Goal: Information Seeking & Learning: Learn about a topic

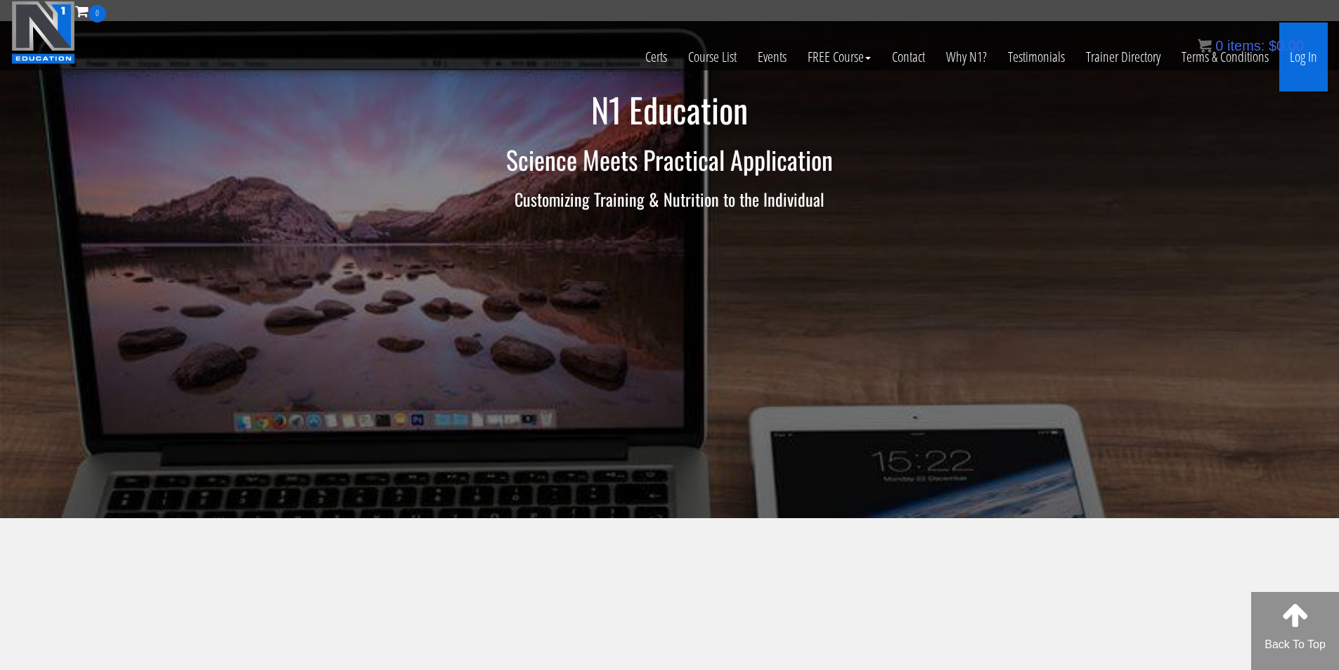
click at [1292, 63] on link "Log In" at bounding box center [1303, 56] width 48 height 69
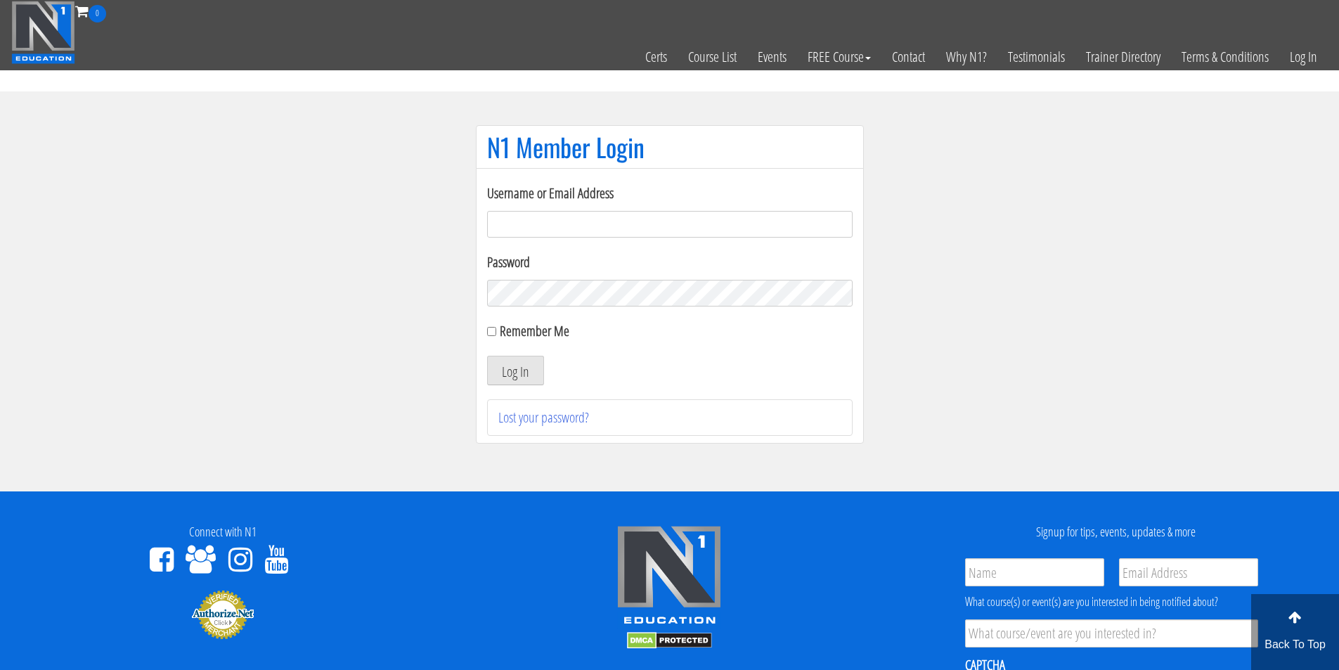
click at [515, 228] on input "Username or Email Address" at bounding box center [669, 224] width 365 height 27
type input "fmancin"
click at [528, 368] on button "Log In" at bounding box center [515, 371] width 57 height 30
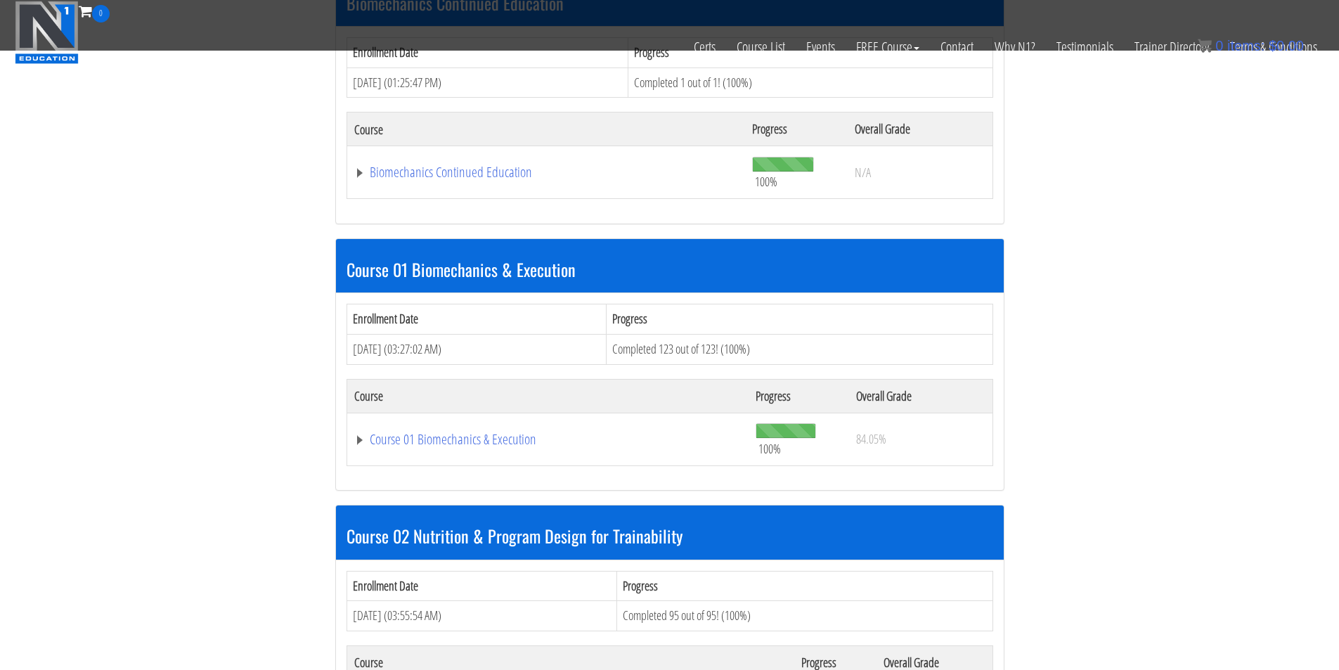
scroll to position [247, 0]
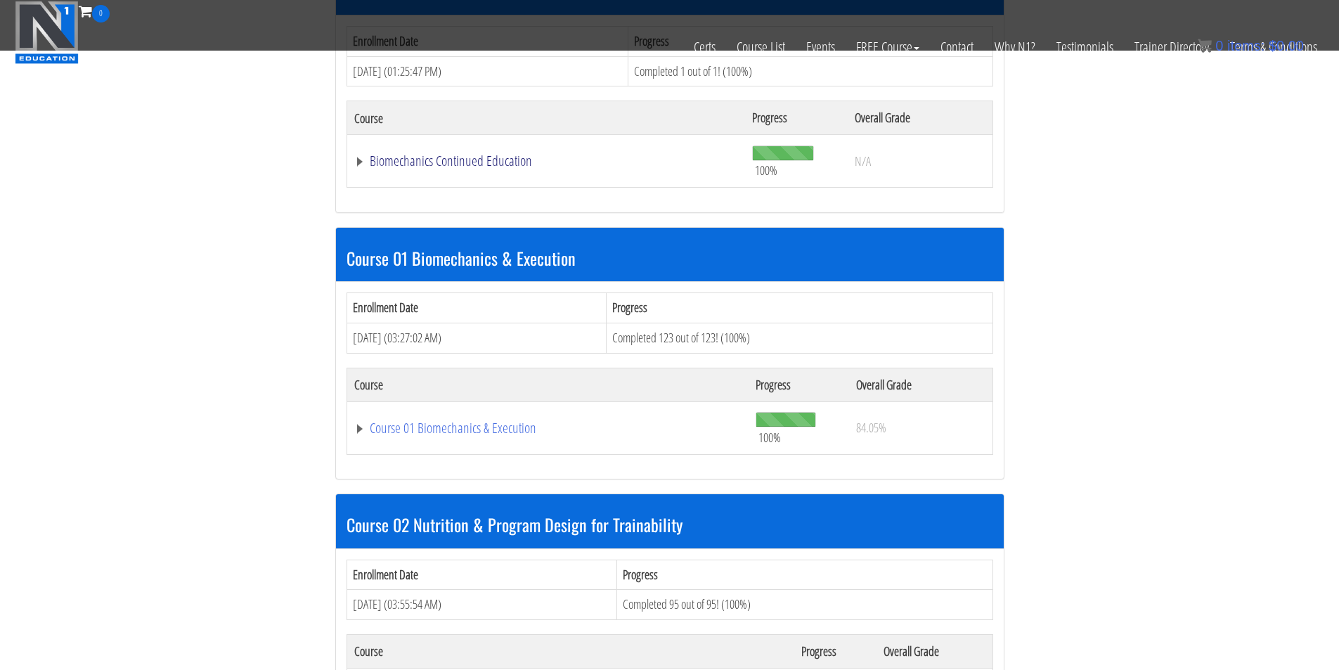
click at [476, 164] on link "Biomechanics Continued Education" at bounding box center [546, 161] width 384 height 14
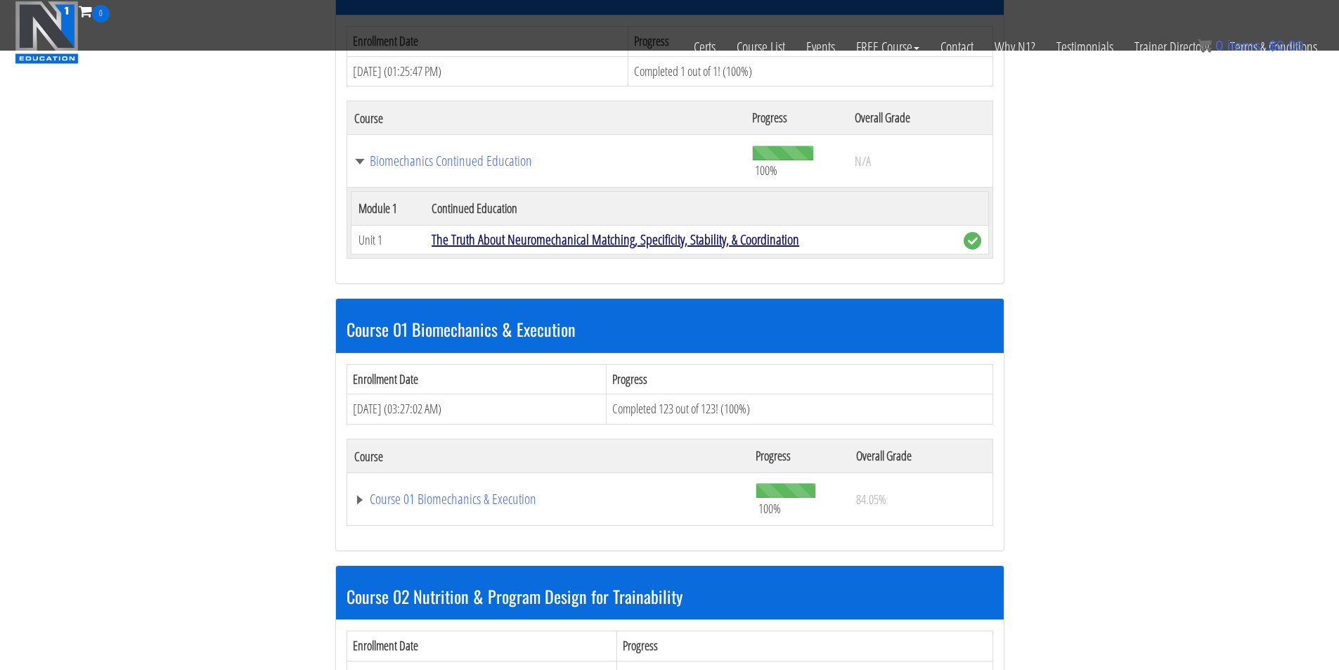
click at [533, 240] on link "The Truth About Neuromechanical Matching, Specificity, Stability, & Coordination" at bounding box center [616, 239] width 368 height 19
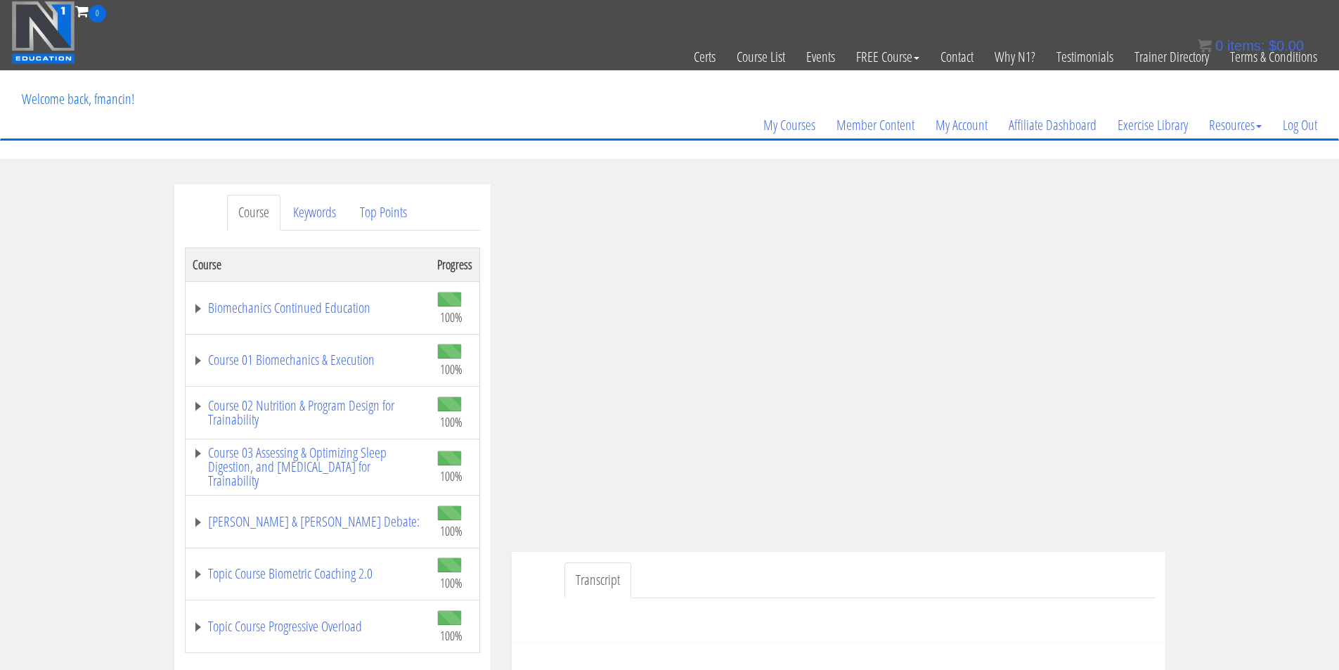
click at [1216, 461] on div "Course Keywords Top Points Course Progress Biomechanics Continued Education 100…" at bounding box center [669, 581] width 1339 height 794
click at [893, 588] on ul "Transcript" at bounding box center [859, 580] width 590 height 36
click at [1253, 463] on div "Course Keywords Top Points Course Progress Biomechanics Continued Education 100…" at bounding box center [669, 581] width 1339 height 794
click at [769, 130] on link "My Courses" at bounding box center [789, 124] width 73 height 67
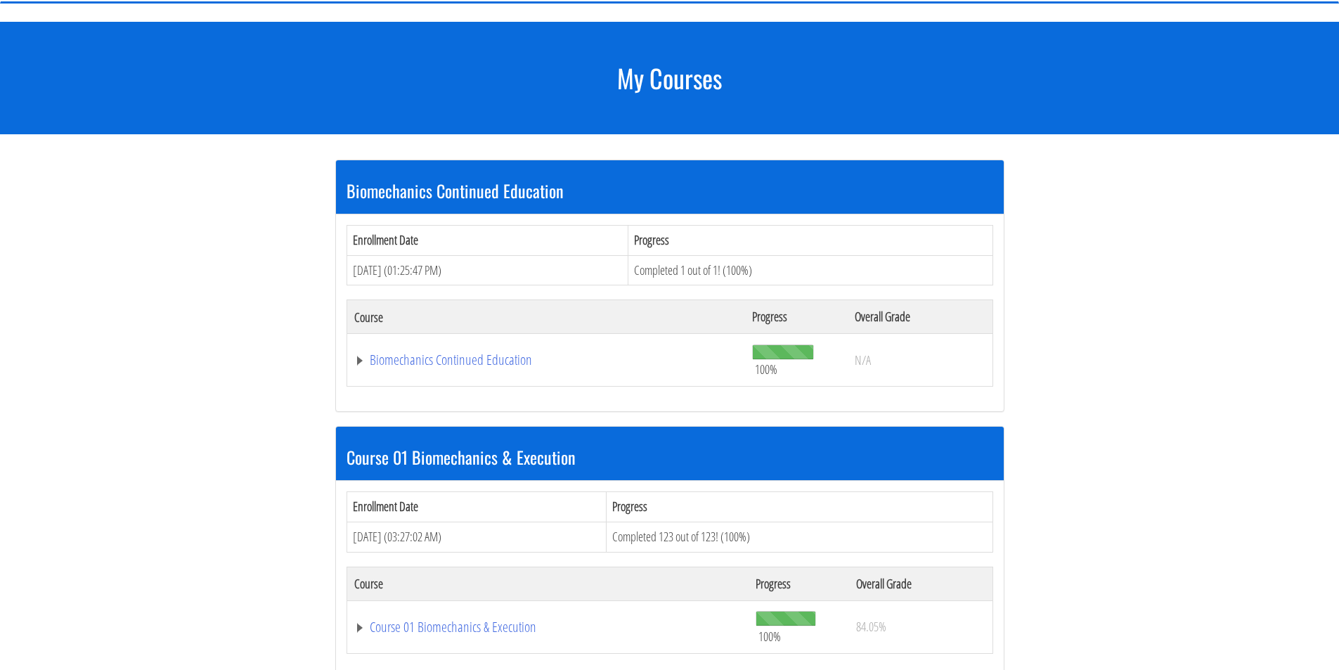
scroll to position [254, 0]
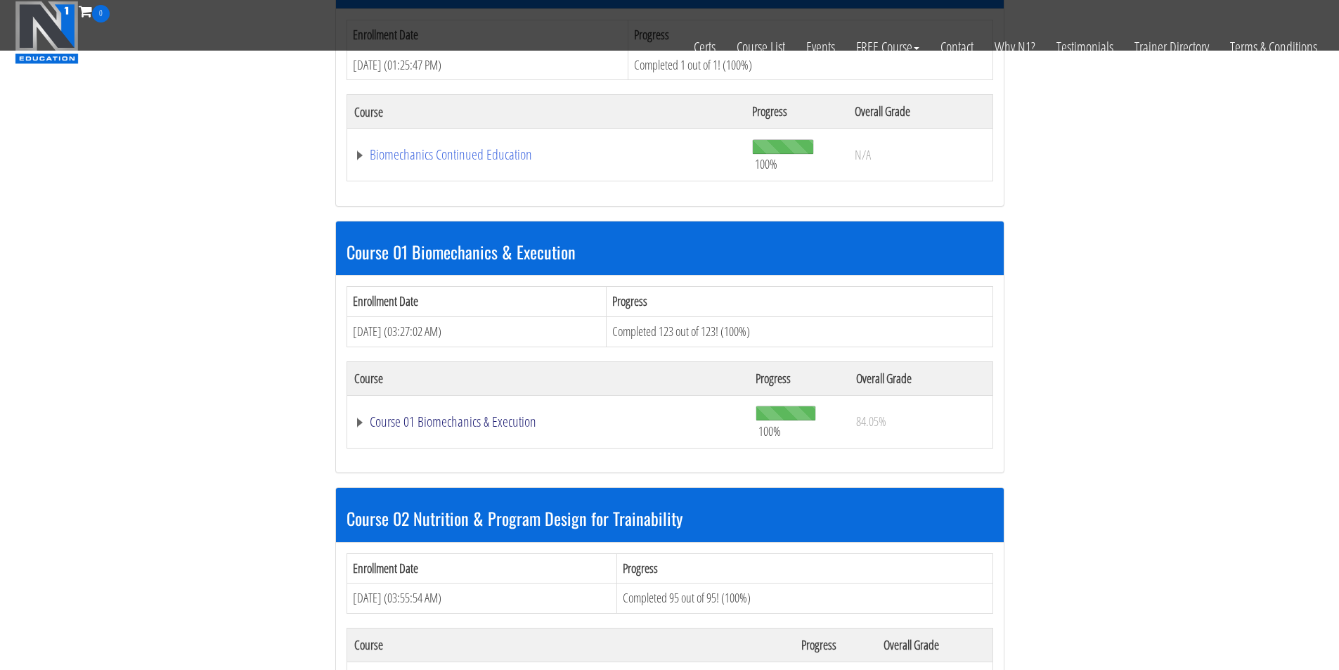
click at [505, 162] on link "Course 01 Biomechanics & Execution" at bounding box center [546, 155] width 384 height 14
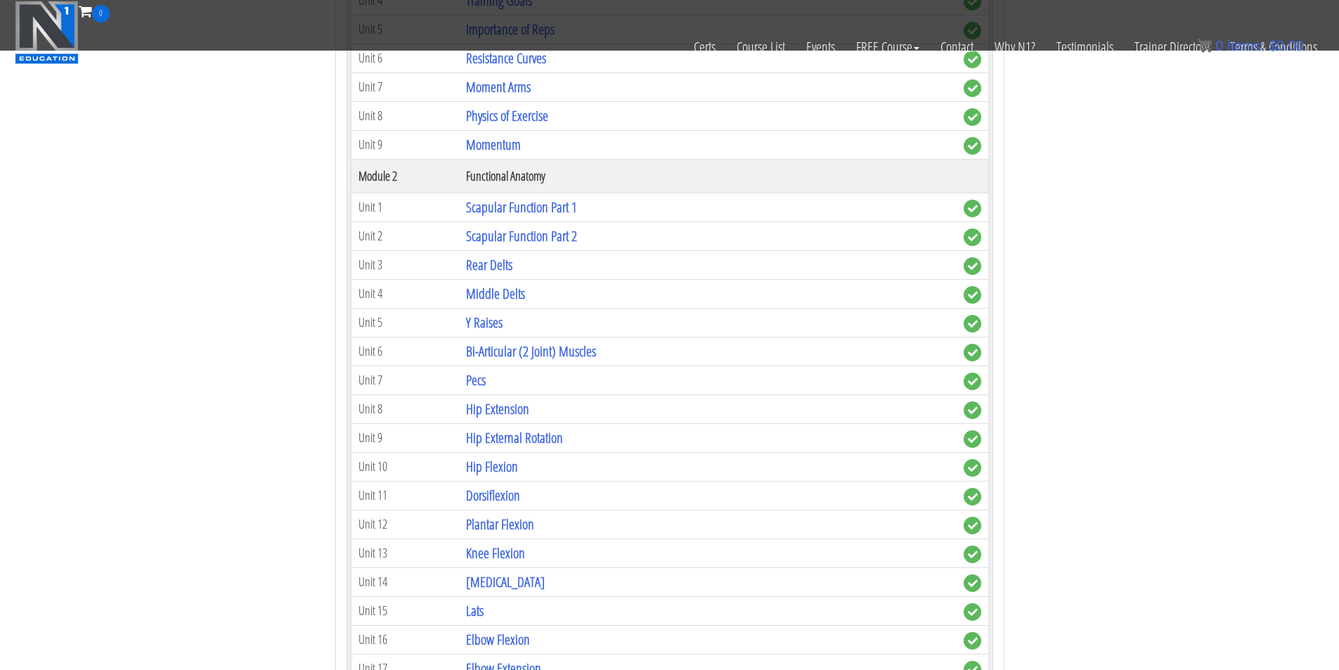
scroll to position [723, 0]
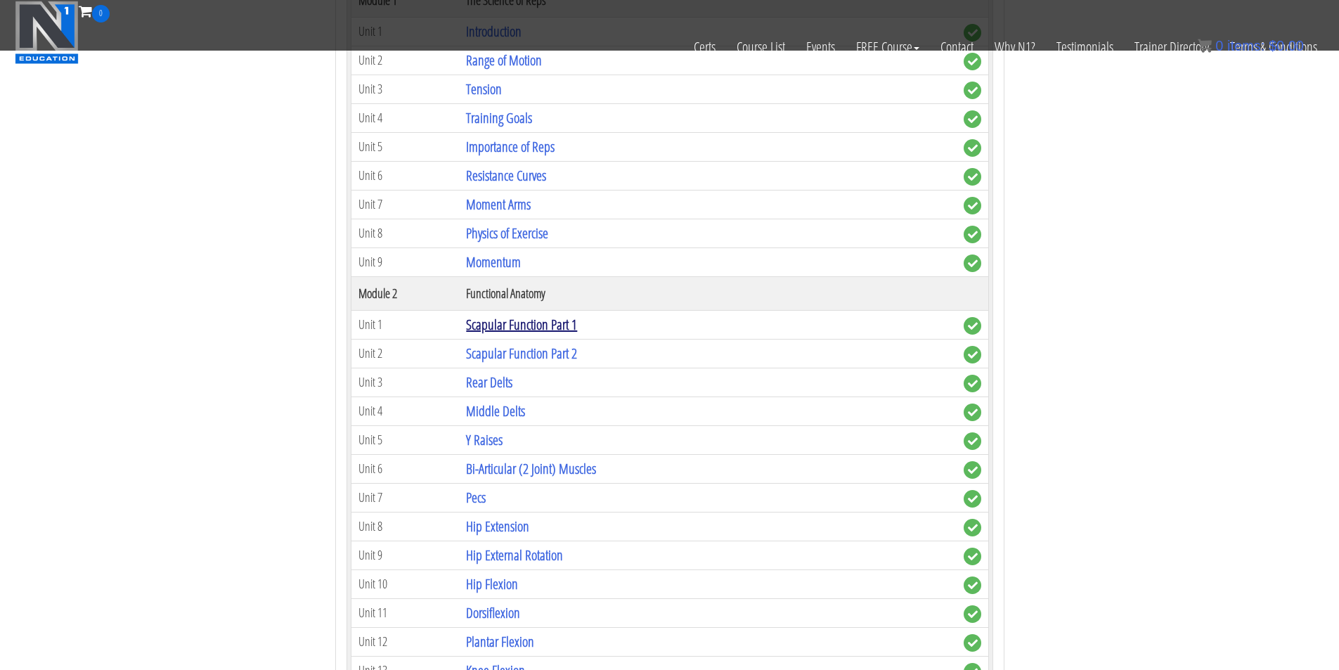
click at [569, 326] on link "Scapular Function Part 1" at bounding box center [521, 324] width 111 height 19
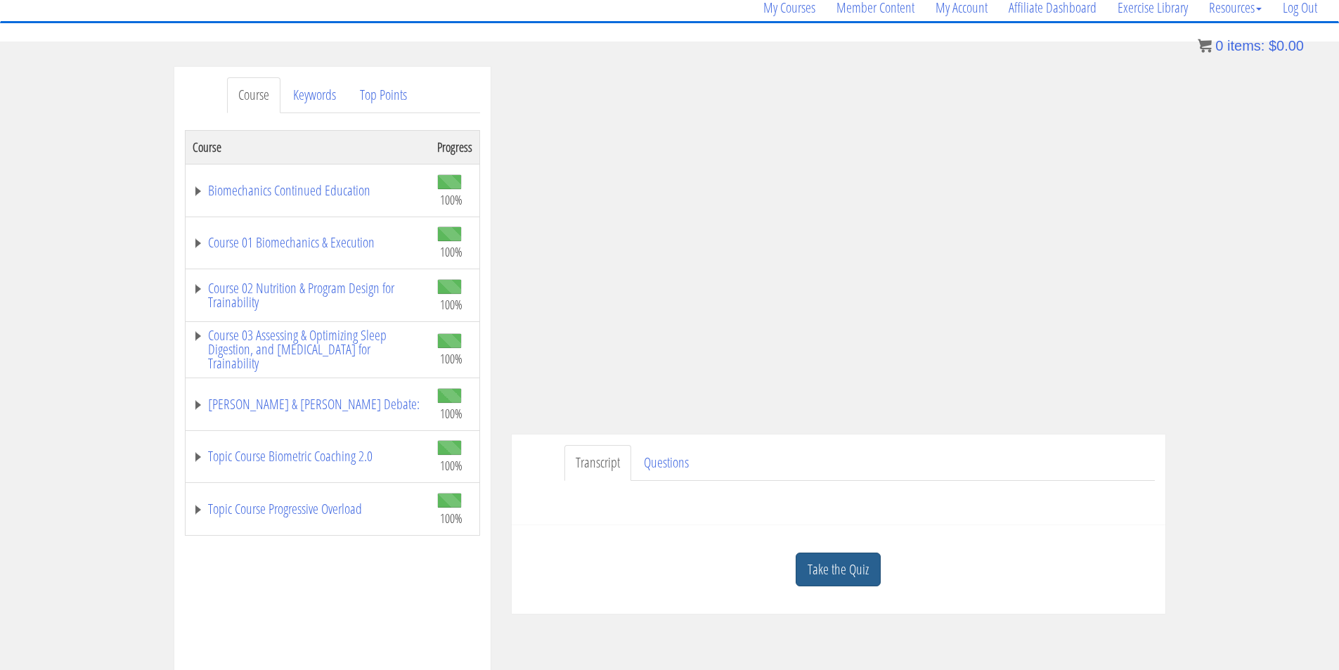
click at [867, 570] on link "Take the Quiz" at bounding box center [838, 569] width 85 height 34
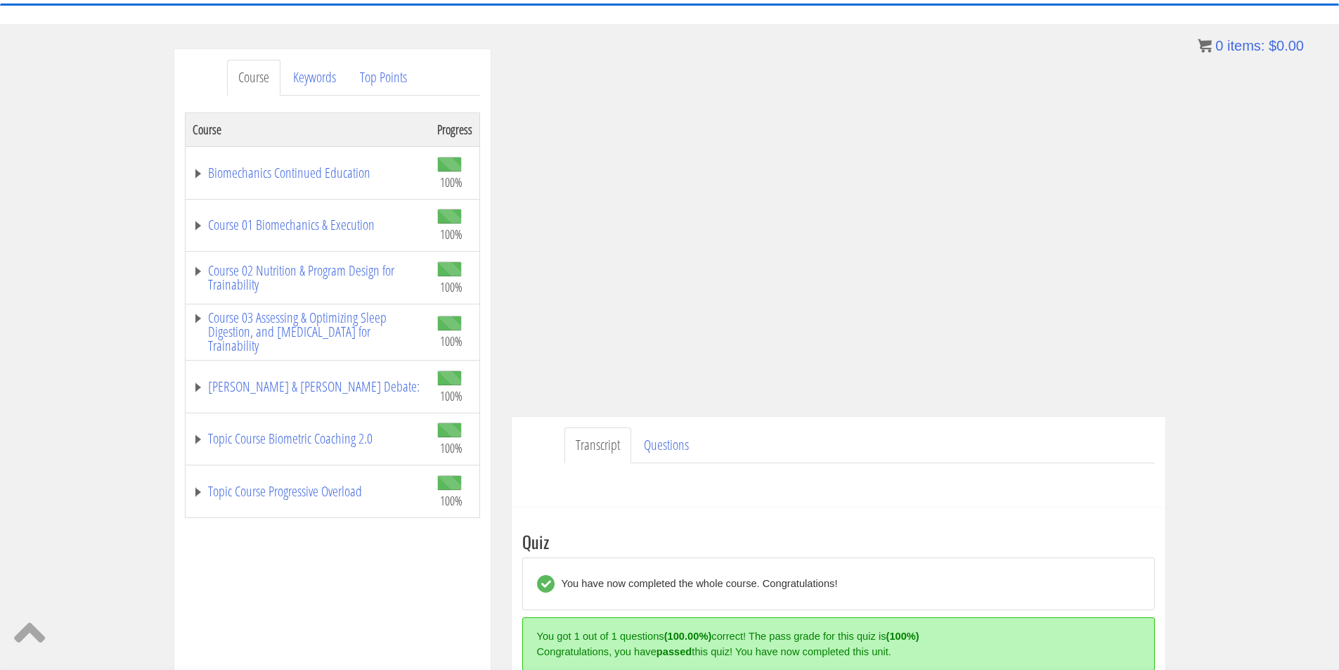
scroll to position [20, 0]
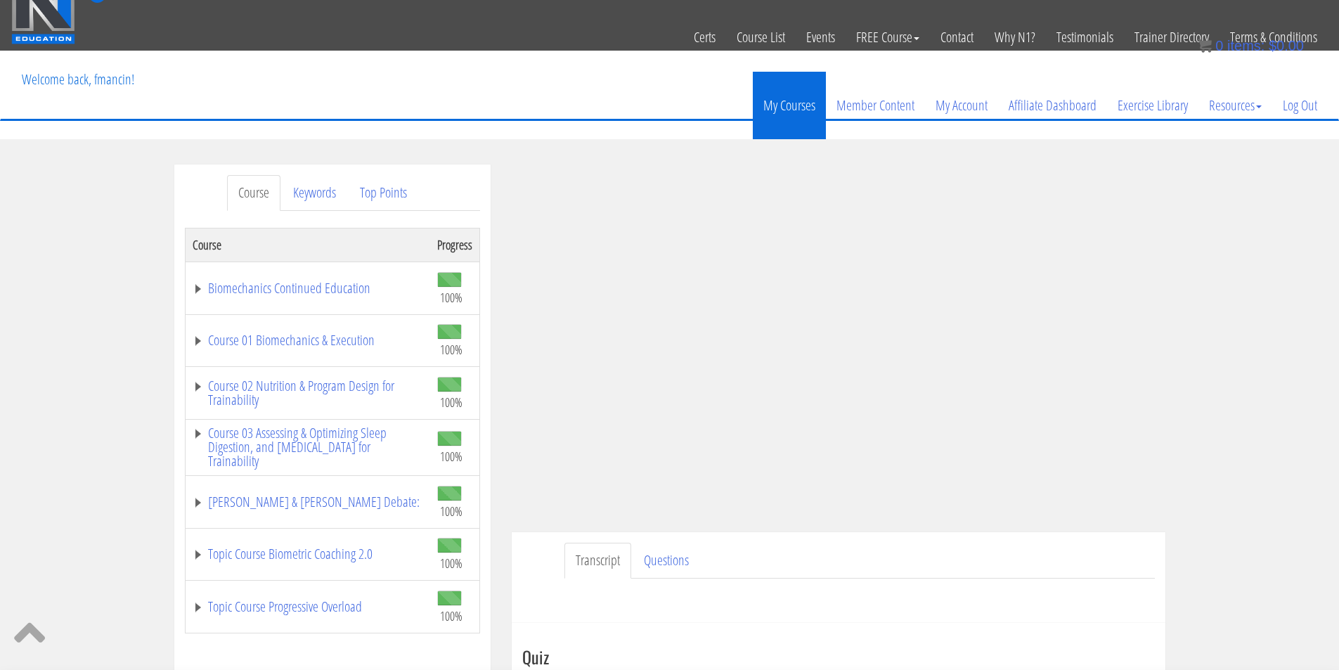
click at [789, 97] on link "My Courses" at bounding box center [789, 105] width 73 height 67
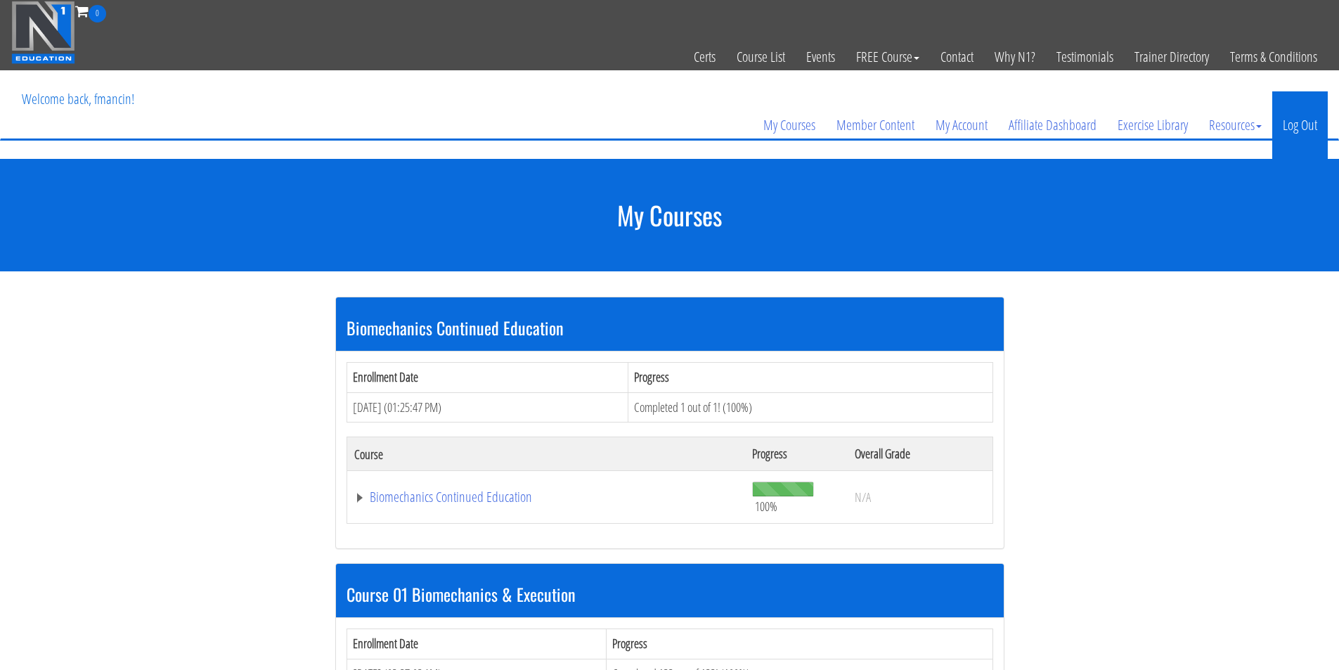
click at [1311, 124] on link "Log Out" at bounding box center [1300, 124] width 56 height 67
